Goal: Find contact information: Find contact information

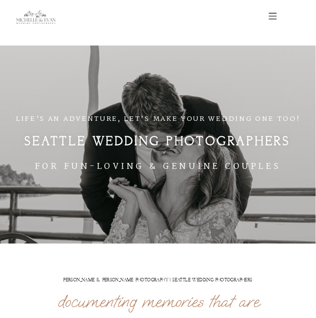
click at [274, 13] on img at bounding box center [273, 16] width 8 height 7
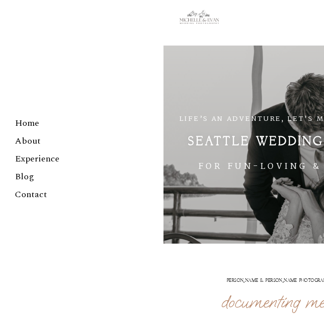
click at [29, 195] on link "Contact" at bounding box center [74, 195] width 119 height 18
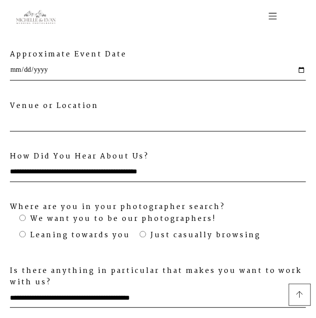
scroll to position [1489, 0]
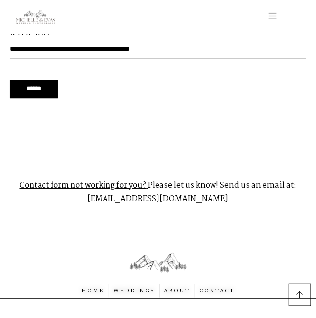
click at [108, 170] on p "Contact form not working for you? Please let us know! Send us an email at: [EMA…" at bounding box center [158, 192] width 287 height 45
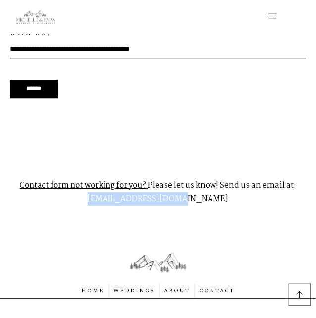
click at [108, 170] on p "Contact form not working for you? Please let us know! Send us an email at: [EMA…" at bounding box center [158, 192] width 287 height 45
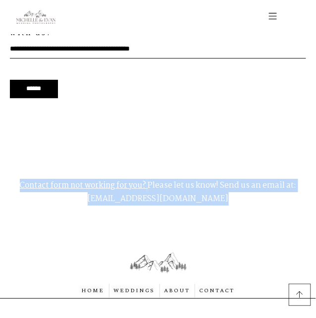
click at [108, 170] on p "Contact form not working for you? Please let us know! Send us an email at: [EMA…" at bounding box center [158, 192] width 287 height 45
copy div "Contact form not working for you? Please let us know! Send us an email at: [EMA…"
click at [101, 171] on p "Contact form not working for you? Please let us know! Send us an email at: [EMA…" at bounding box center [158, 192] width 287 height 45
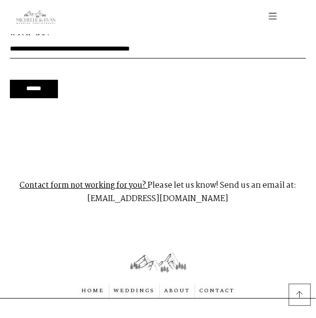
drag, startPoint x: 89, startPoint y: 171, endPoint x: 221, endPoint y: 175, distance: 132.4
click at [221, 175] on p "Contact form not working for you? Please let us know! Send us an email at: [EMA…" at bounding box center [158, 192] width 287 height 45
copy p "[EMAIL_ADDRESS][DOMAIN_NAME]"
